Goal: Task Accomplishment & Management: Manage account settings

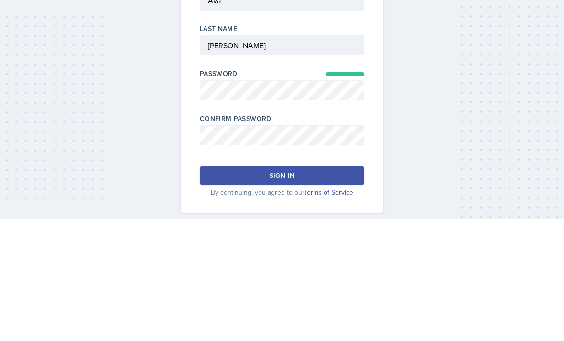
scroll to position [31, 0]
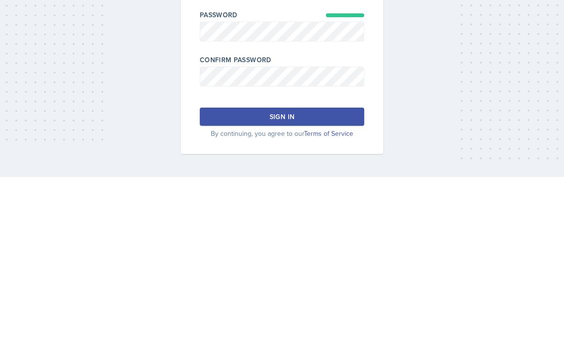
click at [336, 271] on button "Sign in" at bounding box center [282, 280] width 164 height 18
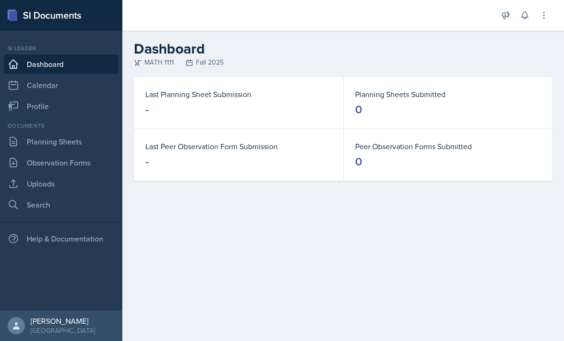
click at [24, 89] on link "Calendar" at bounding box center [61, 84] width 115 height 19
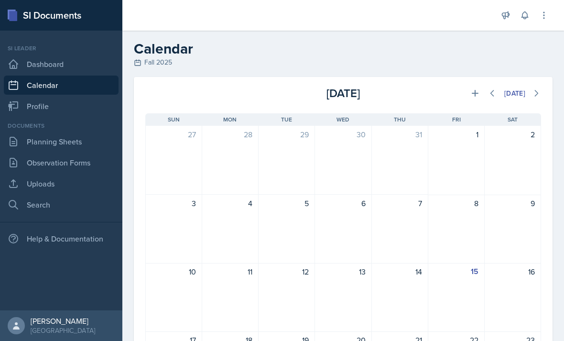
click at [34, 68] on link "Dashboard" at bounding box center [61, 63] width 115 height 19
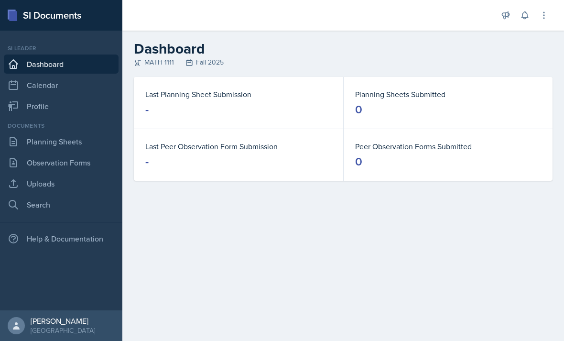
click at [65, 147] on link "Planning Sheets" at bounding box center [61, 141] width 115 height 19
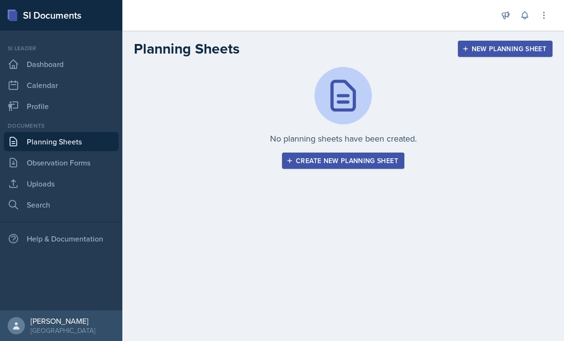
click at [367, 158] on div "Create new planning sheet" at bounding box center [343, 161] width 110 height 8
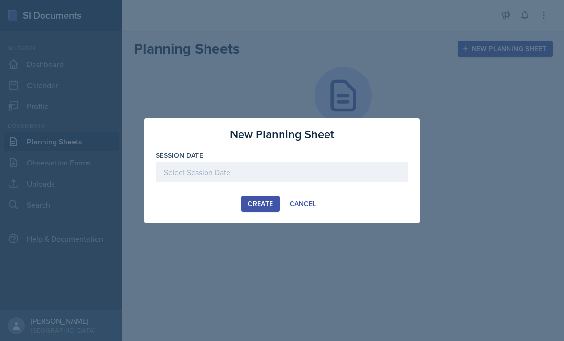
click at [268, 230] on div at bounding box center [282, 170] width 564 height 341
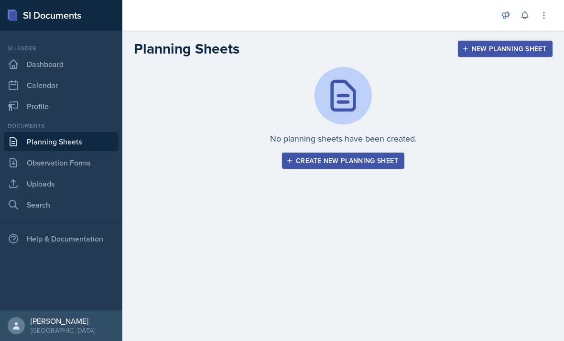
scroll to position [28, 0]
click at [356, 157] on div "Create new planning sheet" at bounding box center [343, 161] width 110 height 8
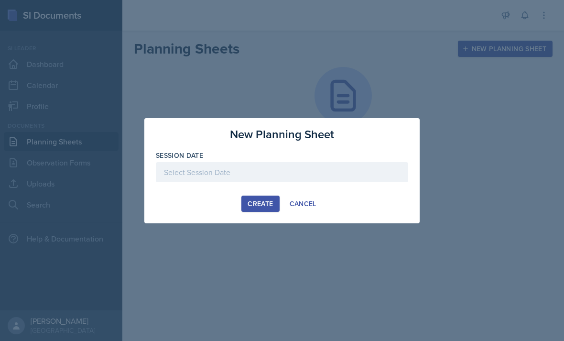
click at [326, 157] on div "Session Date" at bounding box center [282, 155] width 252 height 10
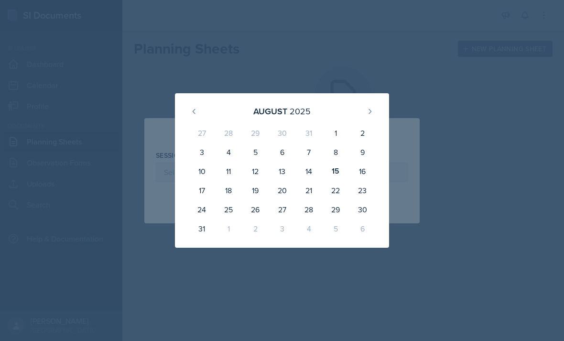
click at [331, 165] on div "15" at bounding box center [335, 170] width 27 height 19
type input "[DATE]"
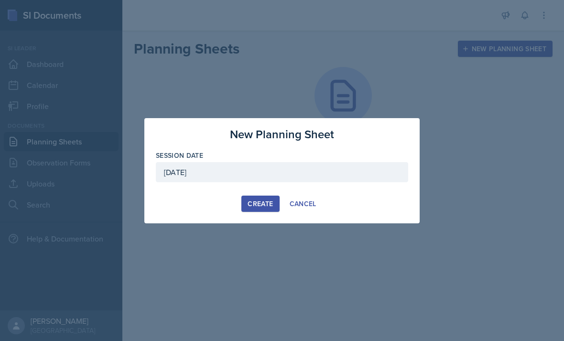
click at [267, 200] on div "Create" at bounding box center [259, 204] width 25 height 8
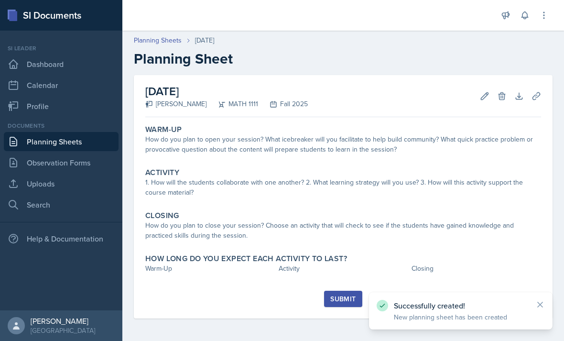
scroll to position [31, 0]
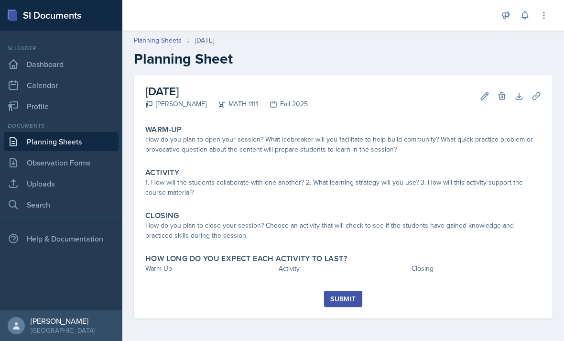
click at [91, 153] on link "Observation Forms" at bounding box center [61, 162] width 115 height 19
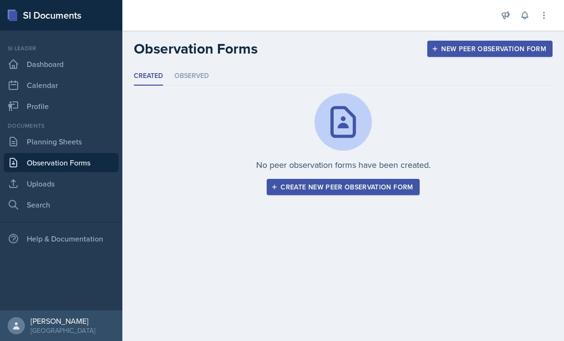
click at [56, 174] on link "Uploads" at bounding box center [61, 183] width 115 height 19
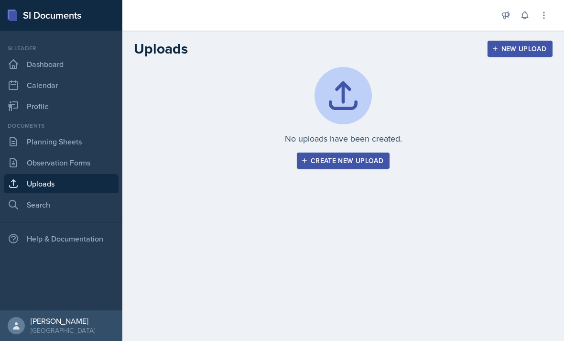
click at [36, 68] on link "Dashboard" at bounding box center [61, 63] width 115 height 19
